Goal: Task Accomplishment & Management: Complete application form

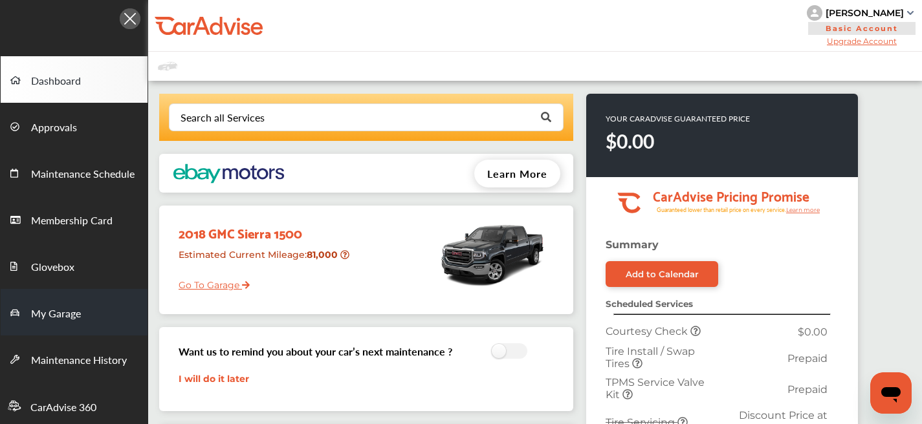
click at [69, 316] on span "My Garage" at bounding box center [56, 314] width 50 height 17
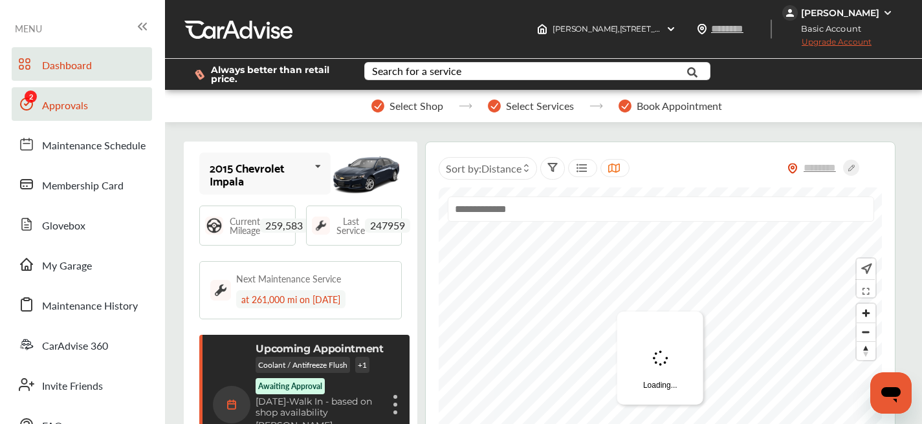
click at [99, 106] on link "Approvals" at bounding box center [82, 104] width 140 height 34
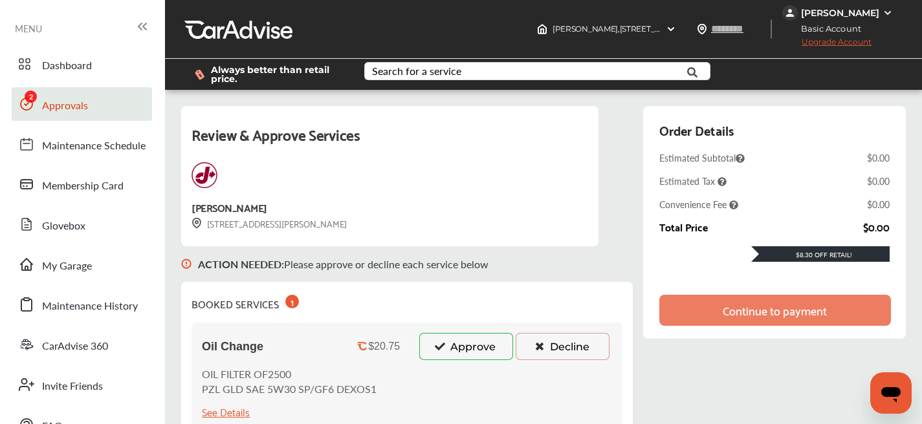
click at [420, 355] on button "Approve" at bounding box center [466, 346] width 94 height 27
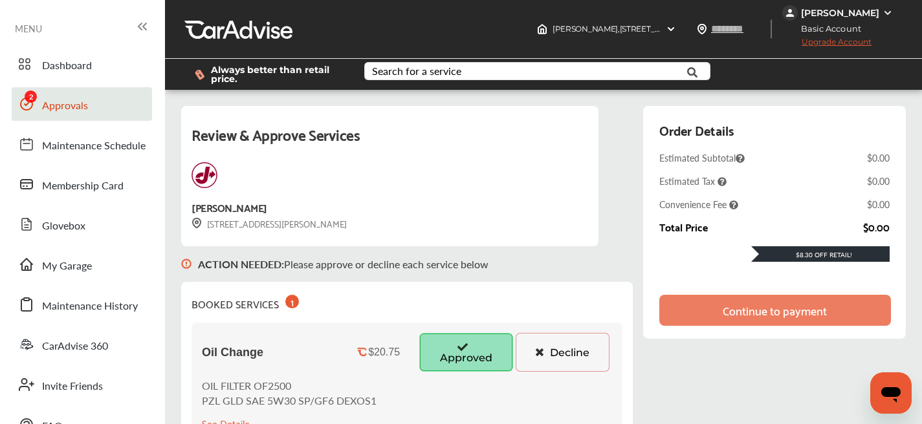
scroll to position [374, 0]
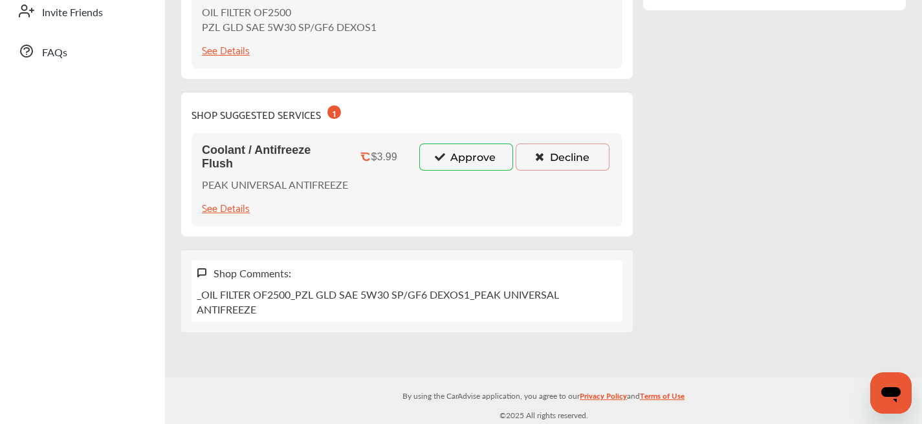
click at [462, 157] on button "Approve" at bounding box center [466, 157] width 94 height 27
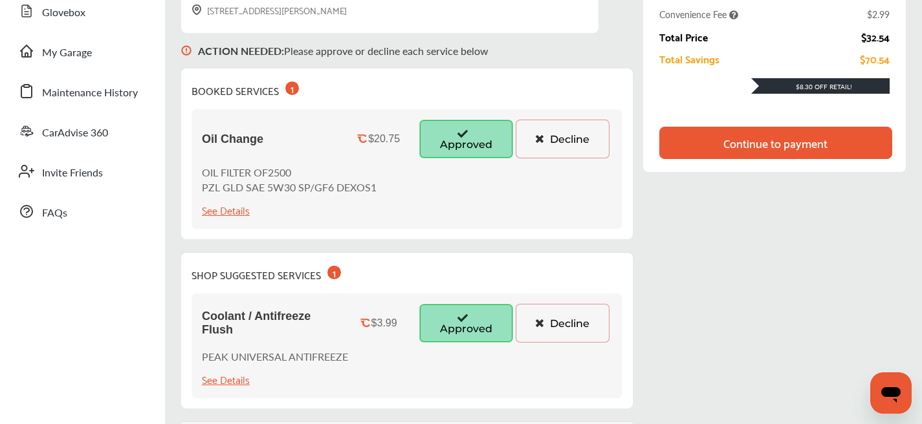
scroll to position [130, 0]
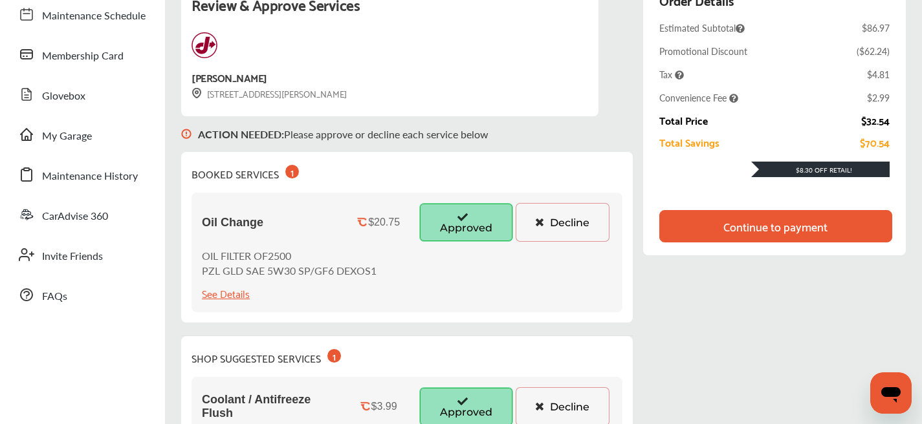
click at [723, 228] on div "Continue to payment" at bounding box center [775, 226] width 104 height 13
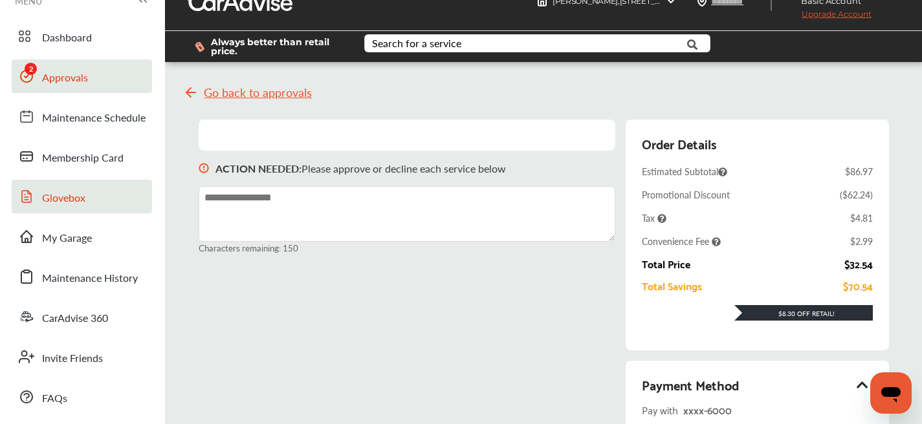
scroll to position [0, 0]
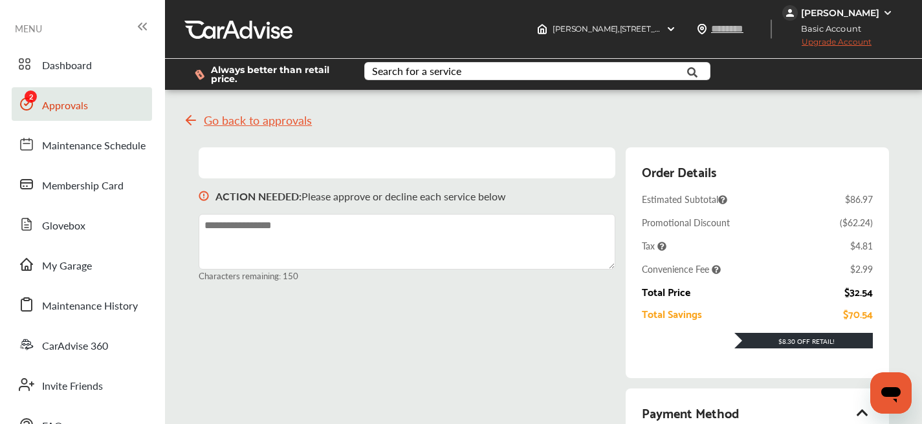
click at [76, 60] on span "Dashboard" at bounding box center [67, 66] width 50 height 17
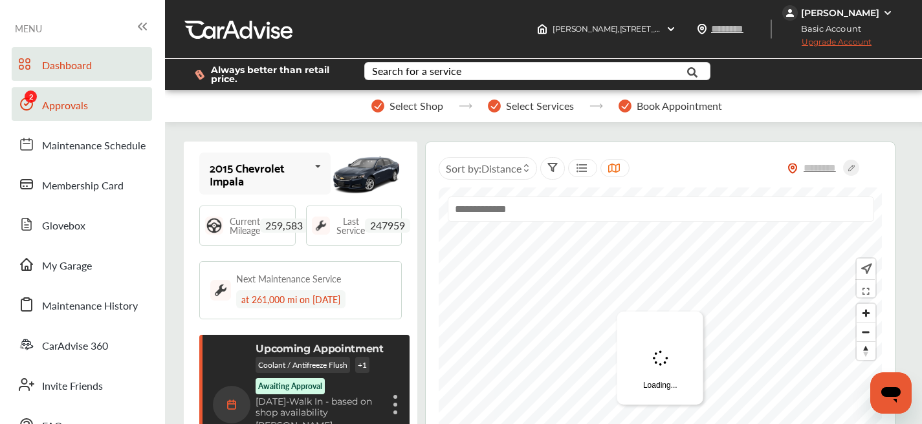
click at [67, 102] on span "Approvals" at bounding box center [65, 106] width 46 height 17
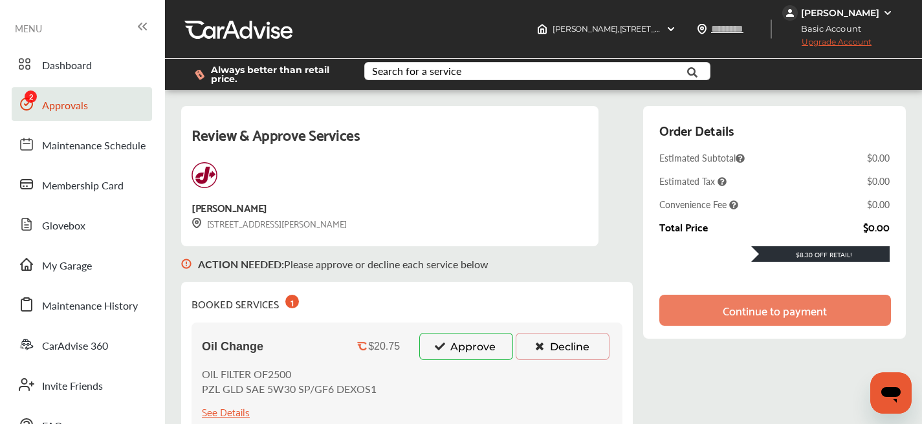
click at [447, 343] on button "Approve" at bounding box center [466, 346] width 94 height 27
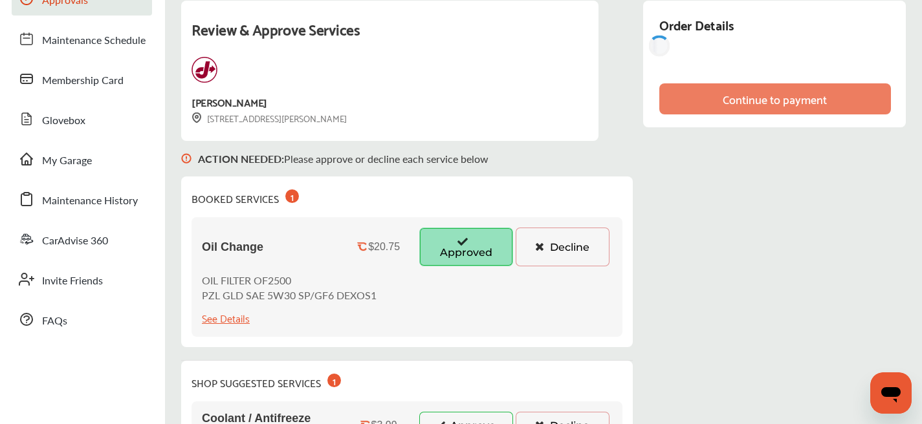
scroll to position [118, 0]
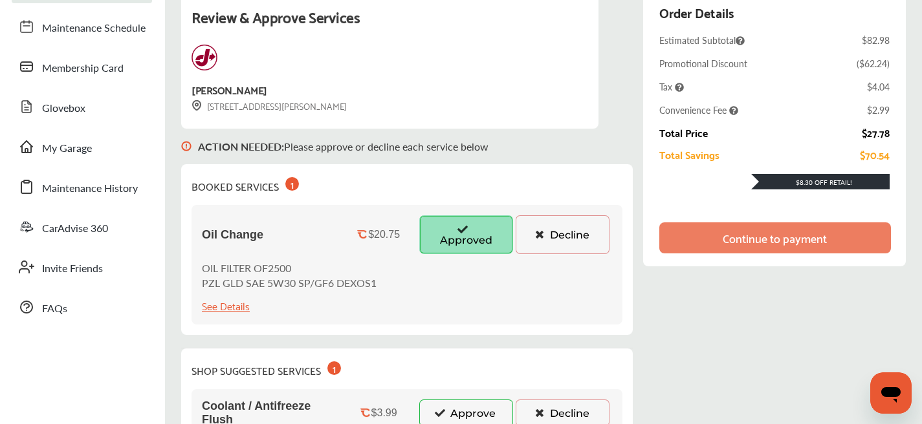
click at [448, 420] on button "Approve" at bounding box center [466, 413] width 94 height 27
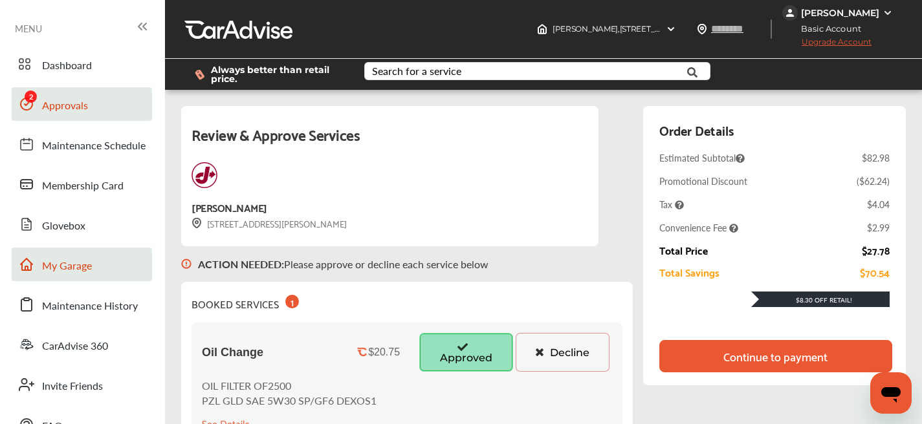
scroll to position [3, 0]
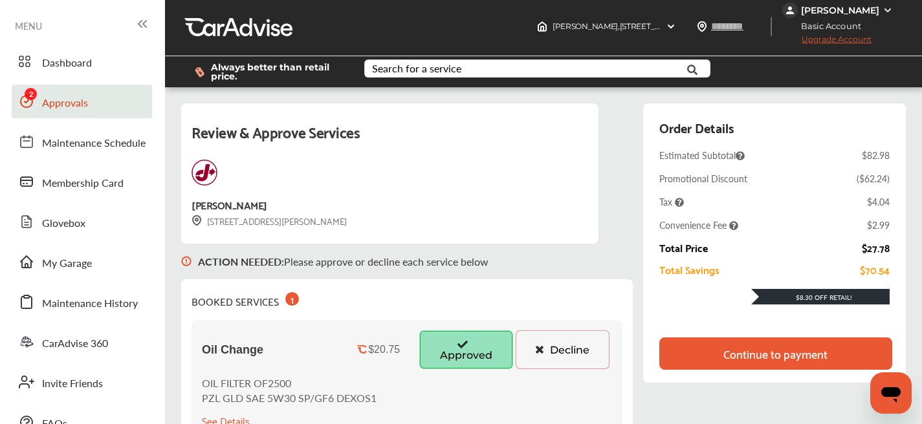
click at [699, 352] on div "Continue to payment" at bounding box center [775, 354] width 233 height 32
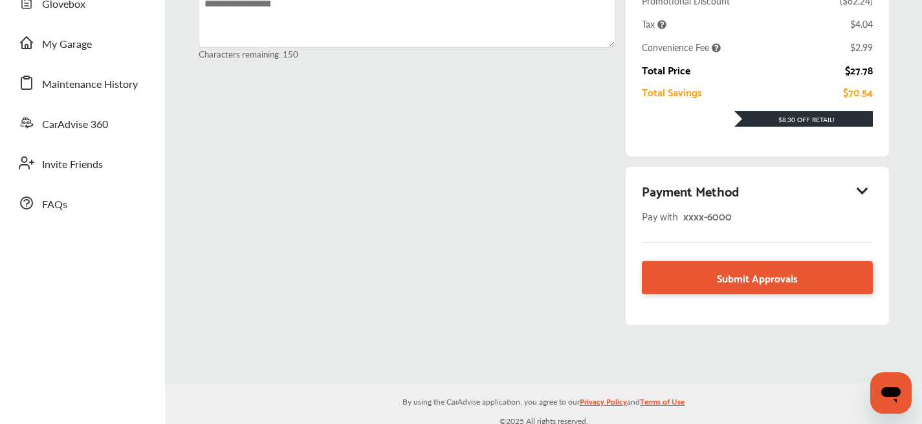
scroll to position [228, 0]
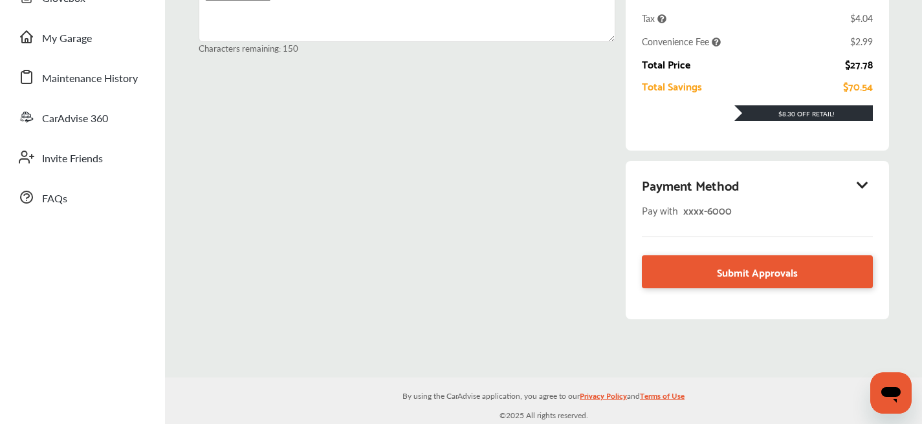
click at [867, 186] on icon at bounding box center [862, 184] width 16 height 13
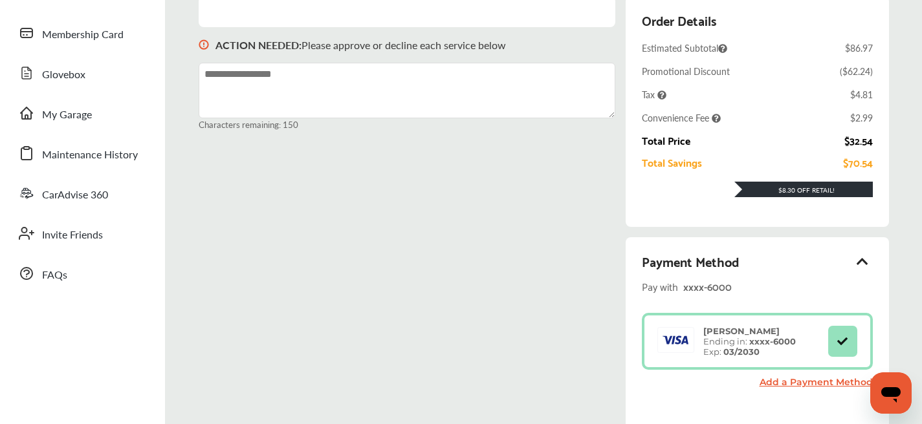
scroll to position [251, 0]
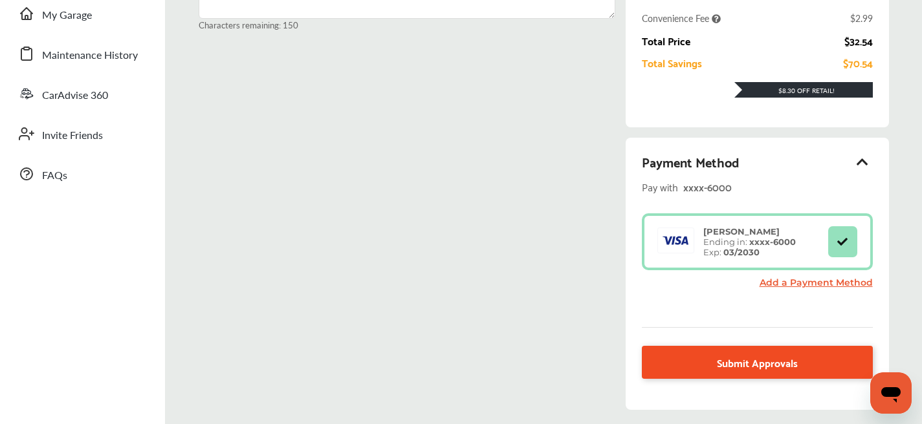
click at [722, 356] on span "Submit Approvals" at bounding box center [757, 362] width 81 height 17
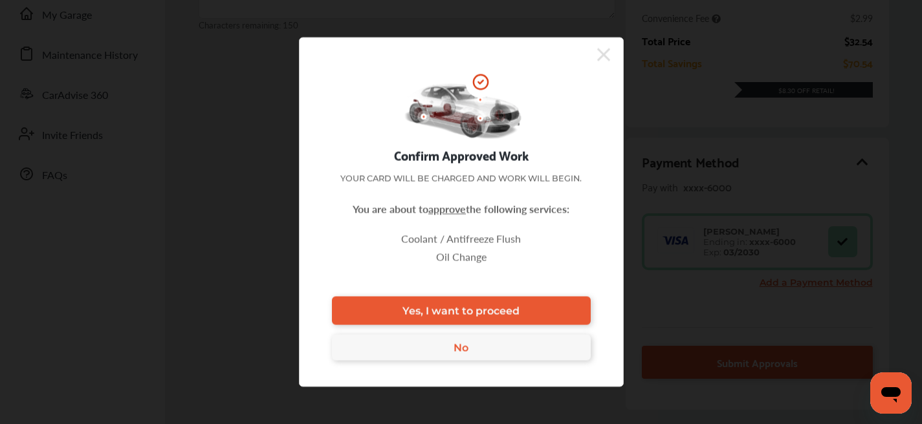
click at [602, 61] on icon at bounding box center [603, 55] width 13 height 21
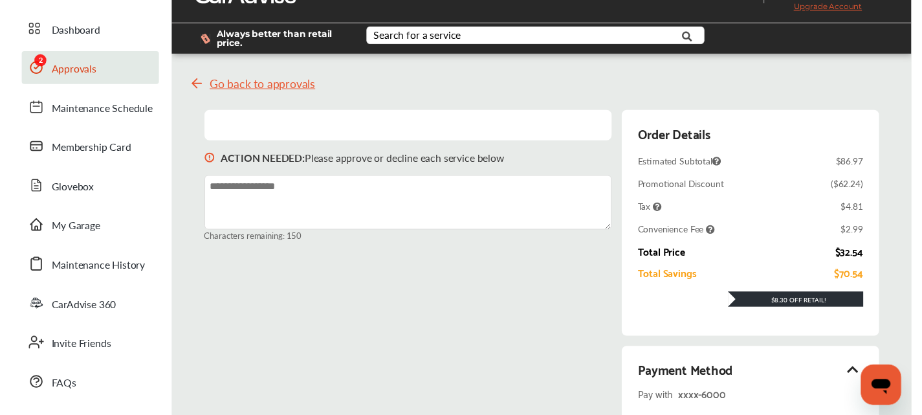
scroll to position [0, 0]
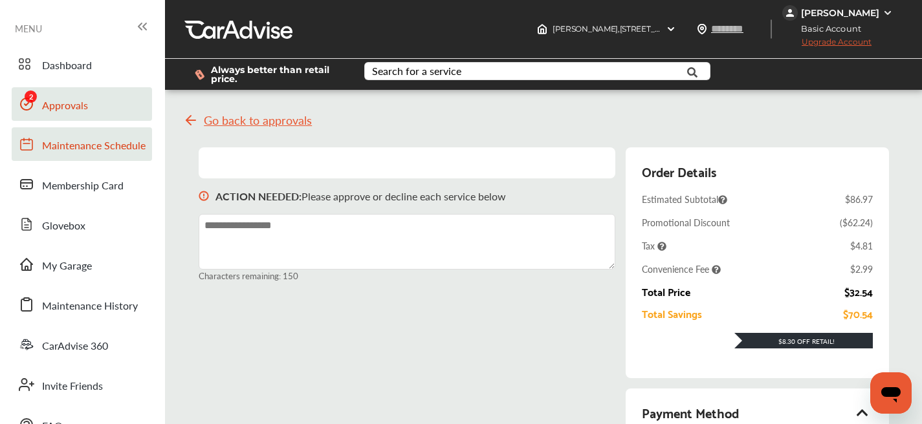
click at [70, 150] on span "Maintenance Schedule" at bounding box center [93, 146] width 103 height 17
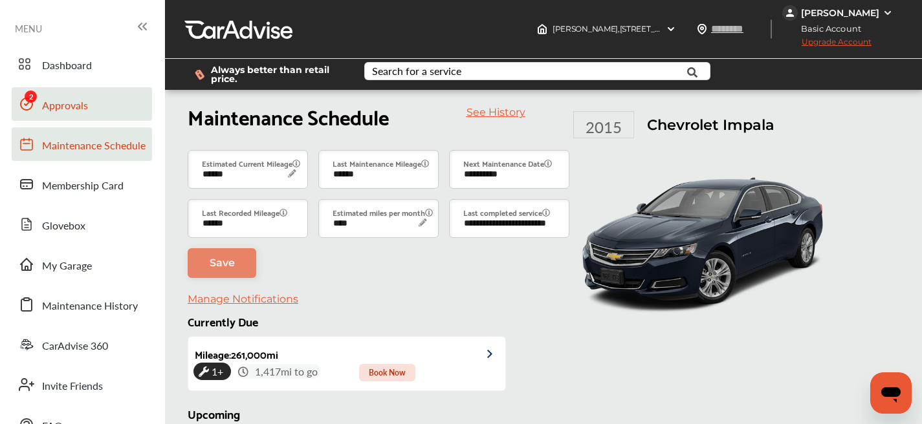
click at [67, 111] on span "Approvals" at bounding box center [65, 106] width 46 height 17
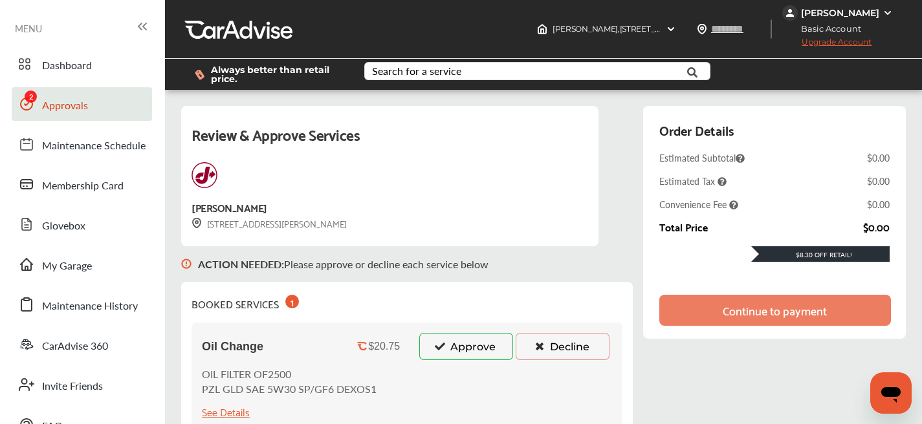
click at [446, 337] on button "Approve" at bounding box center [466, 346] width 94 height 27
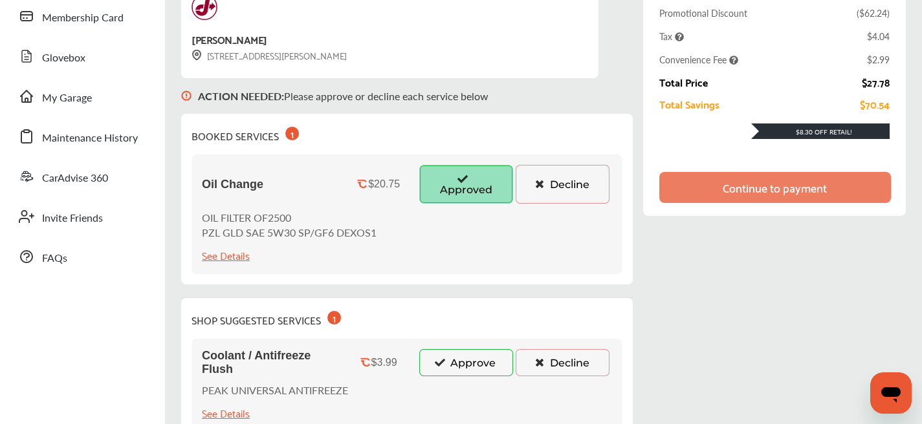
scroll to position [171, 0]
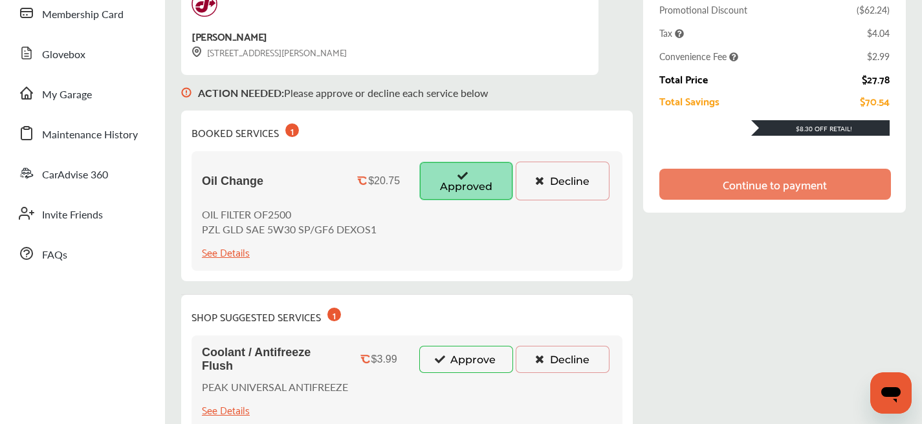
click at [458, 363] on button "Approve" at bounding box center [466, 359] width 94 height 27
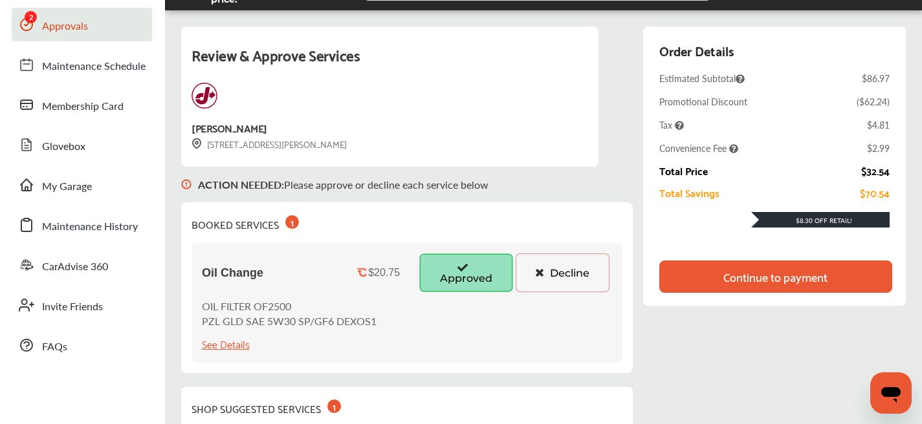
scroll to position [0, 0]
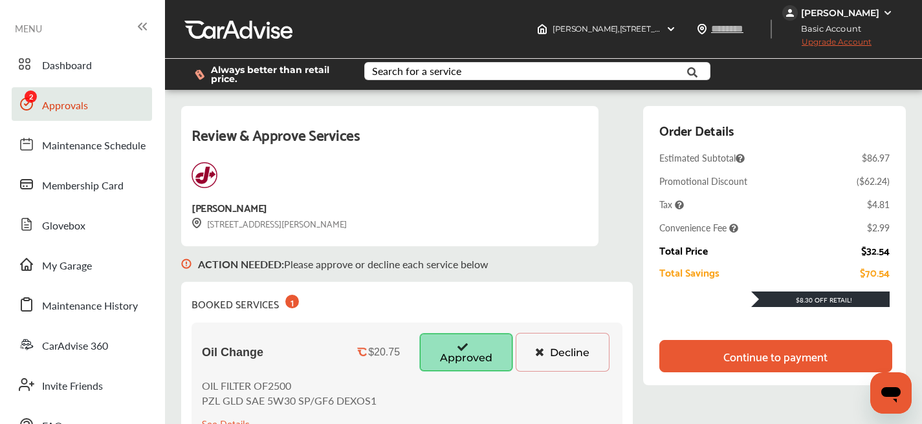
click at [731, 360] on div "Continue to payment" at bounding box center [775, 356] width 104 height 13
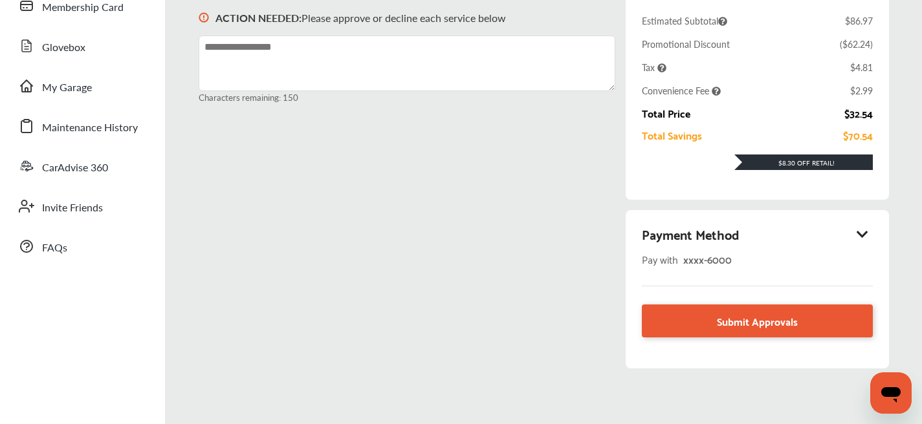
scroll to position [228, 0]
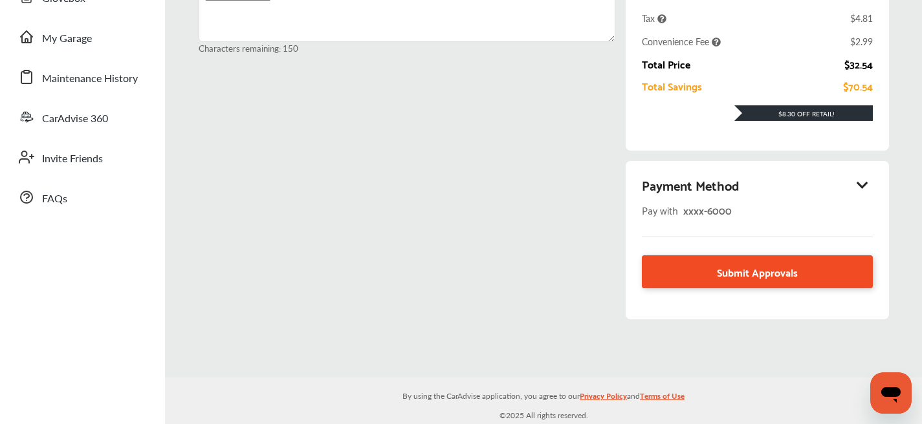
click at [773, 275] on span "Submit Approvals" at bounding box center [757, 271] width 81 height 17
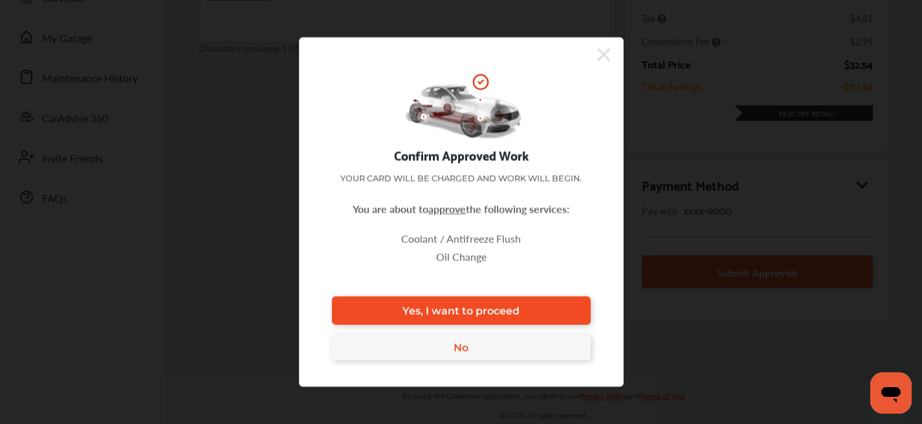
click at [398, 309] on link "Yes, I want to proceed" at bounding box center [461, 311] width 259 height 28
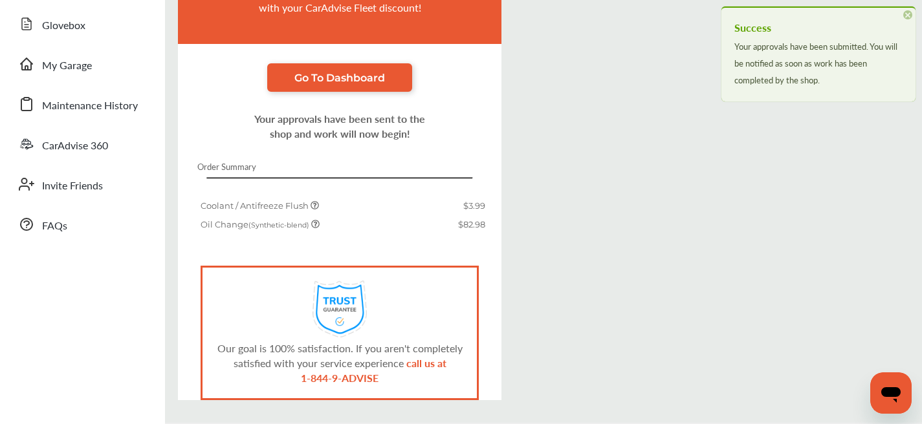
scroll to position [228, 0]
